Goal: Task Accomplishment & Management: Complete application form

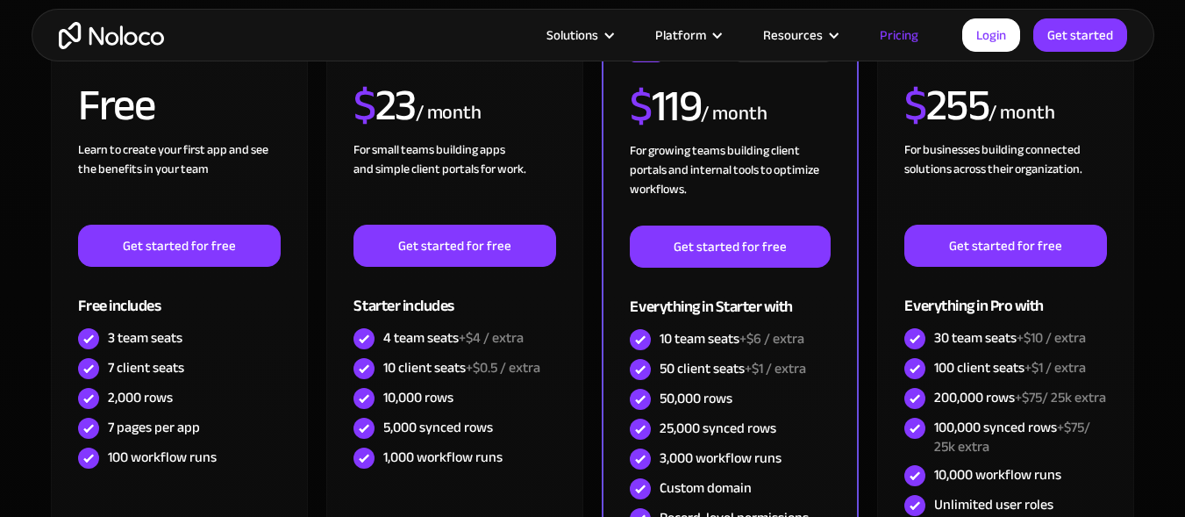
scroll to position [452, 0]
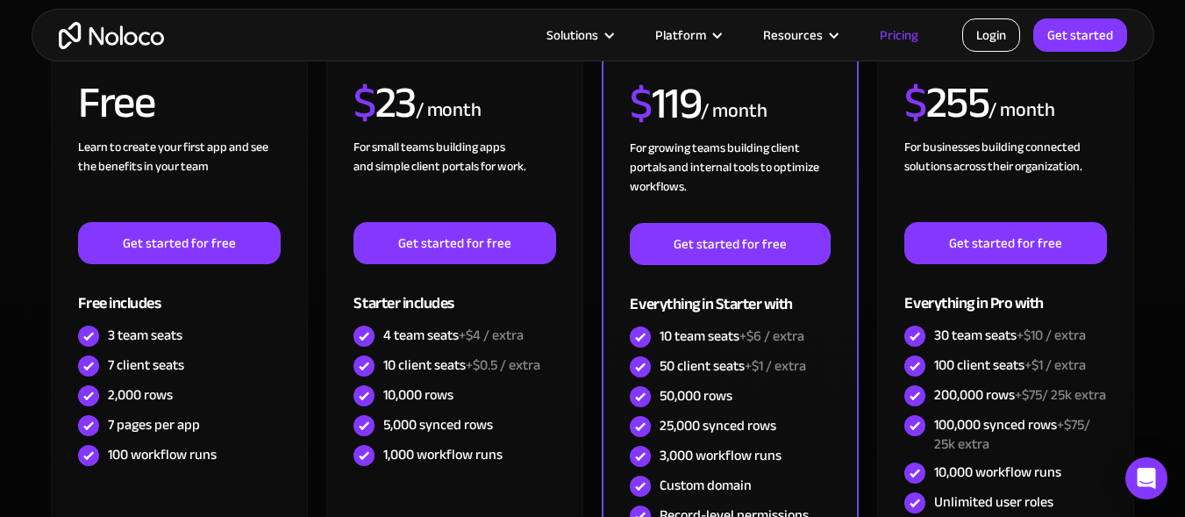
click at [984, 34] on link "Login" at bounding box center [991, 34] width 58 height 33
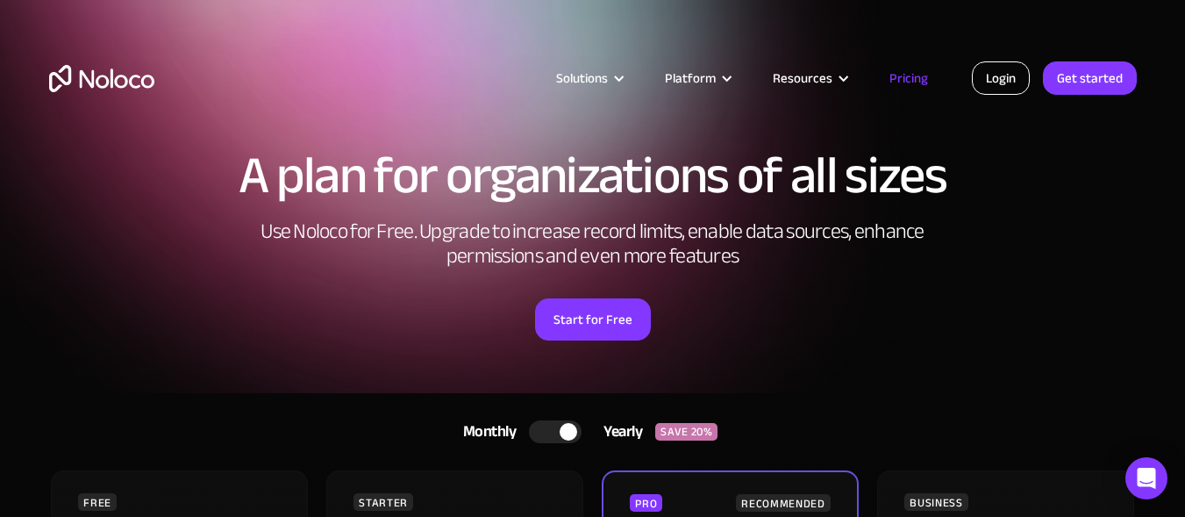
click at [1016, 76] on link "Login" at bounding box center [1001, 77] width 58 height 33
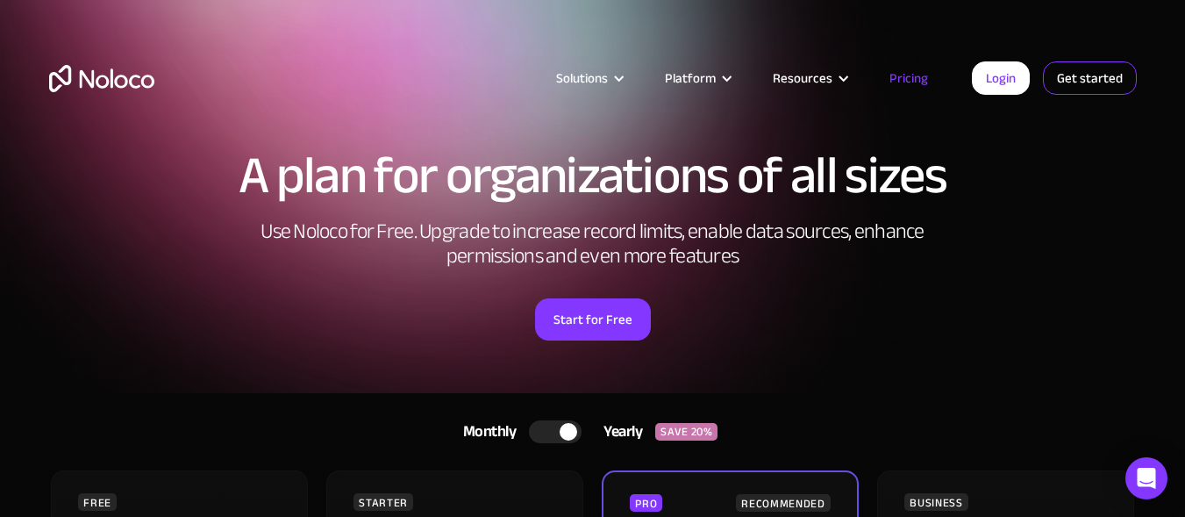
click at [1086, 81] on link "Get started" at bounding box center [1090, 77] width 94 height 33
